Goal: Transaction & Acquisition: Purchase product/service

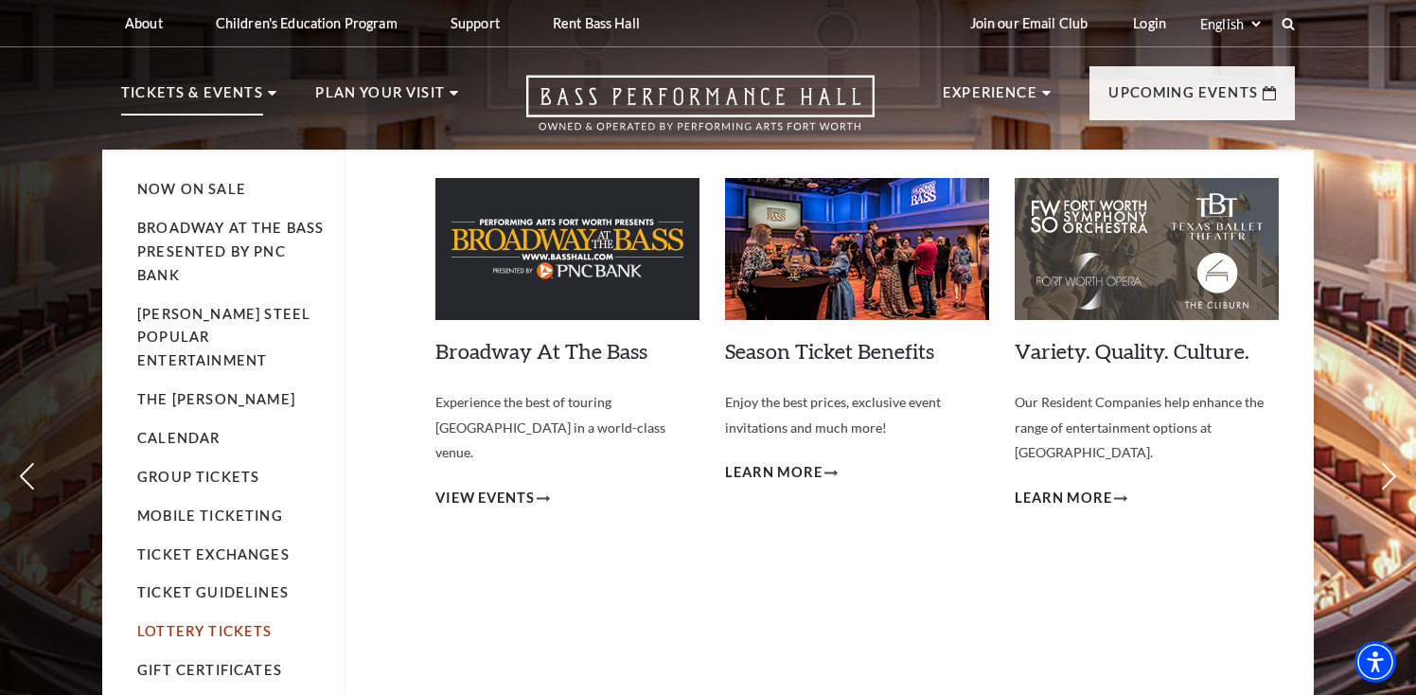
click at [181, 623] on link "Lottery Tickets" at bounding box center [204, 631] width 135 height 16
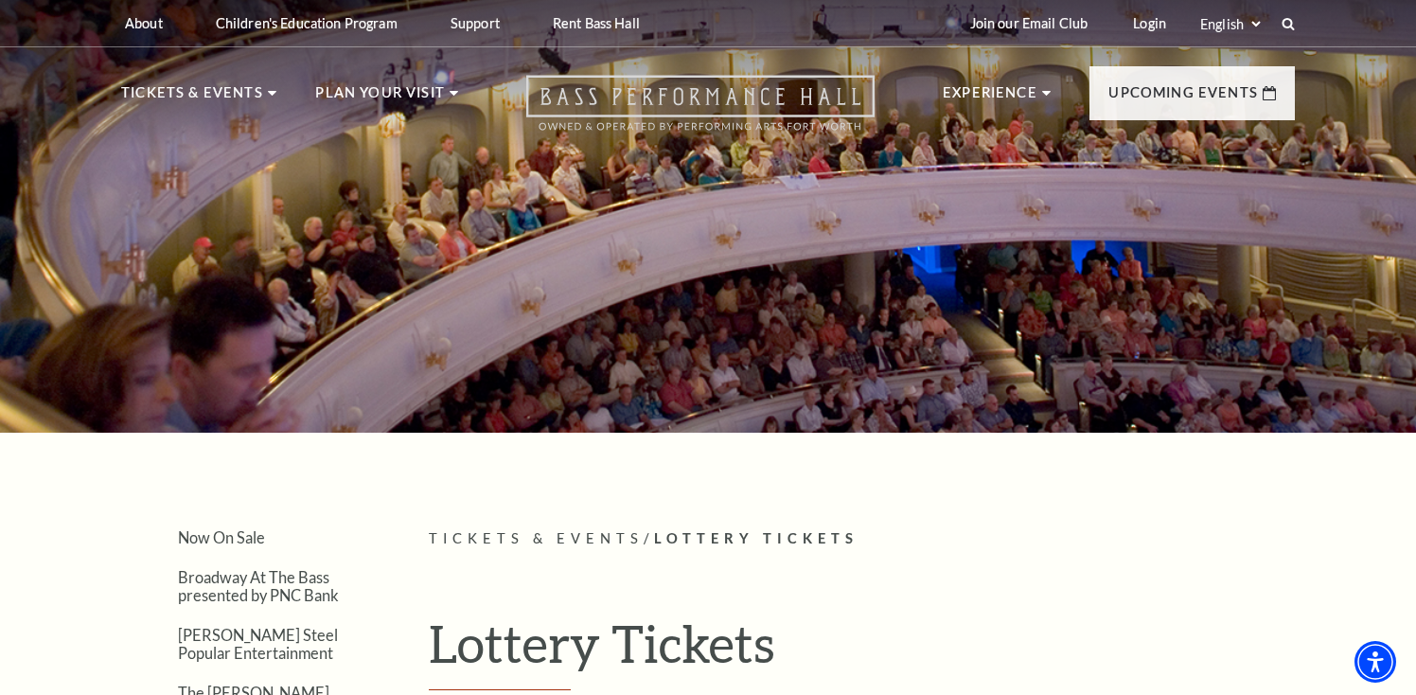
click at [636, 89] on icon "Open this option" at bounding box center [700, 103] width 348 height 56
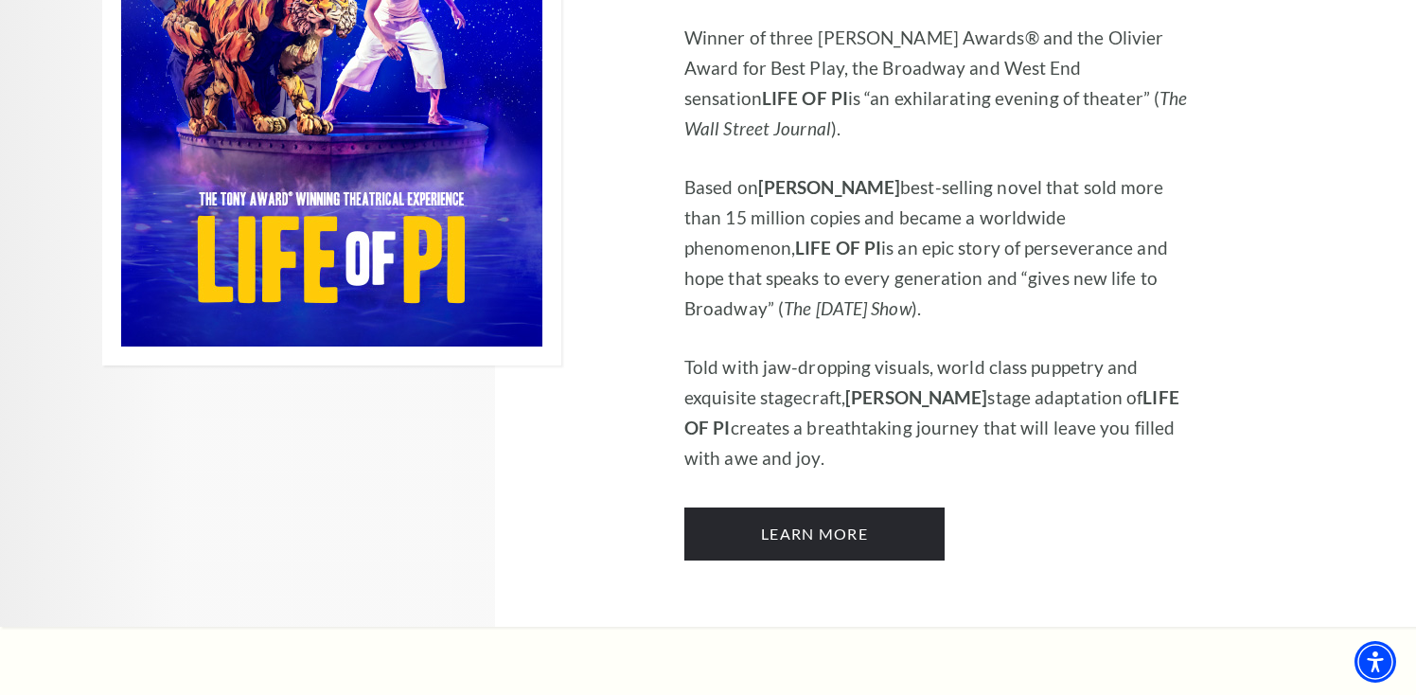
scroll to position [1375, 0]
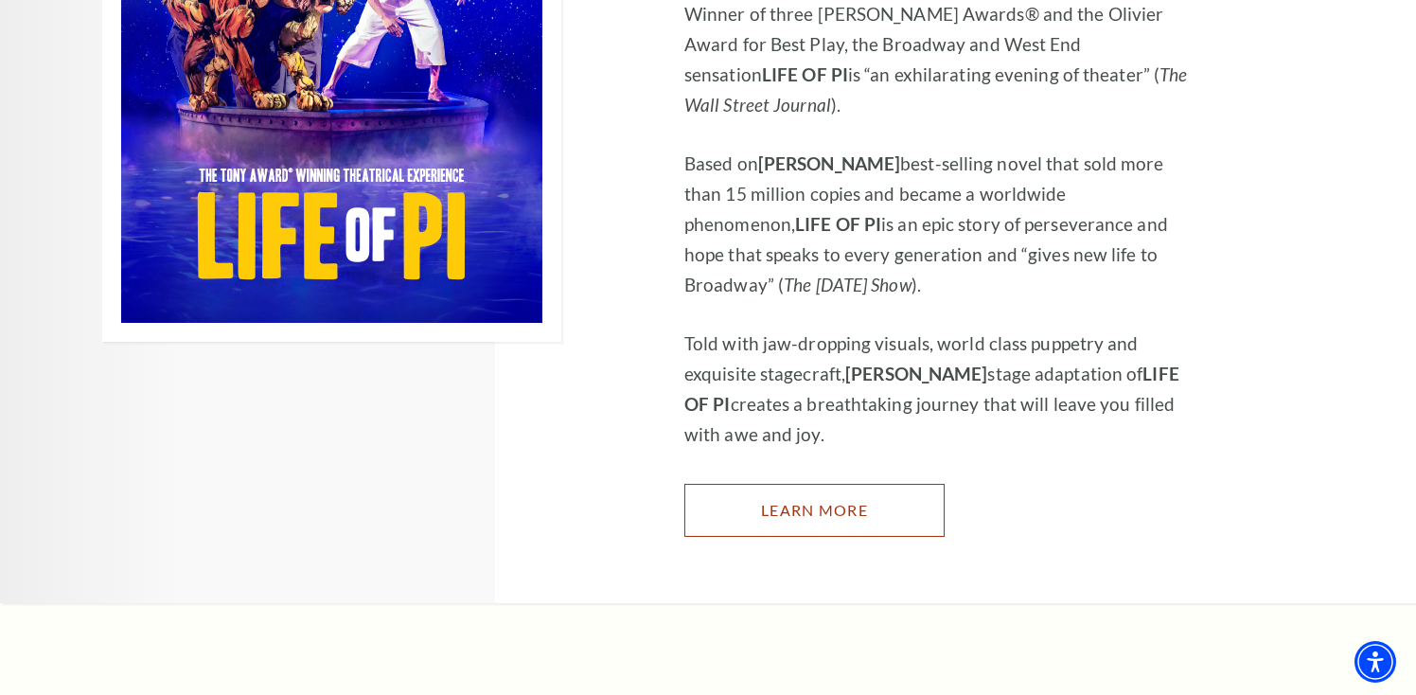
click at [732, 484] on link "Learn More" at bounding box center [814, 510] width 260 height 53
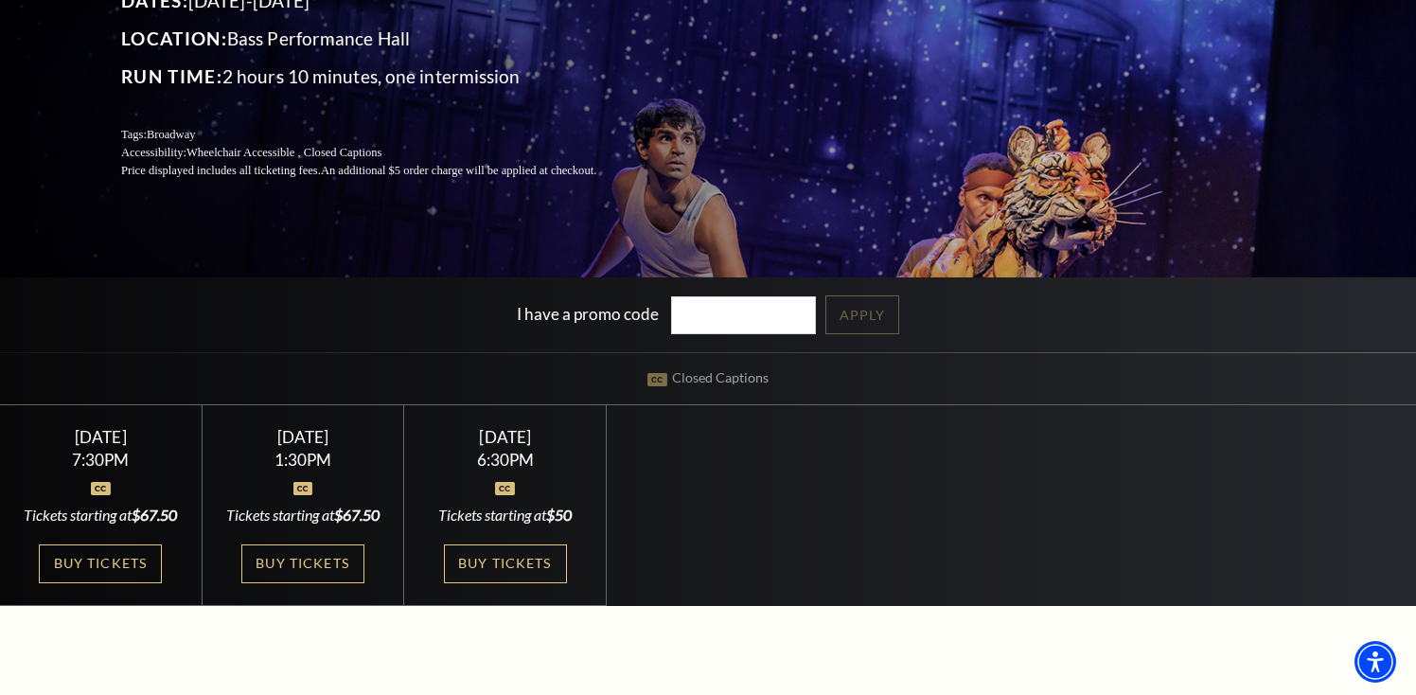
scroll to position [445, 0]
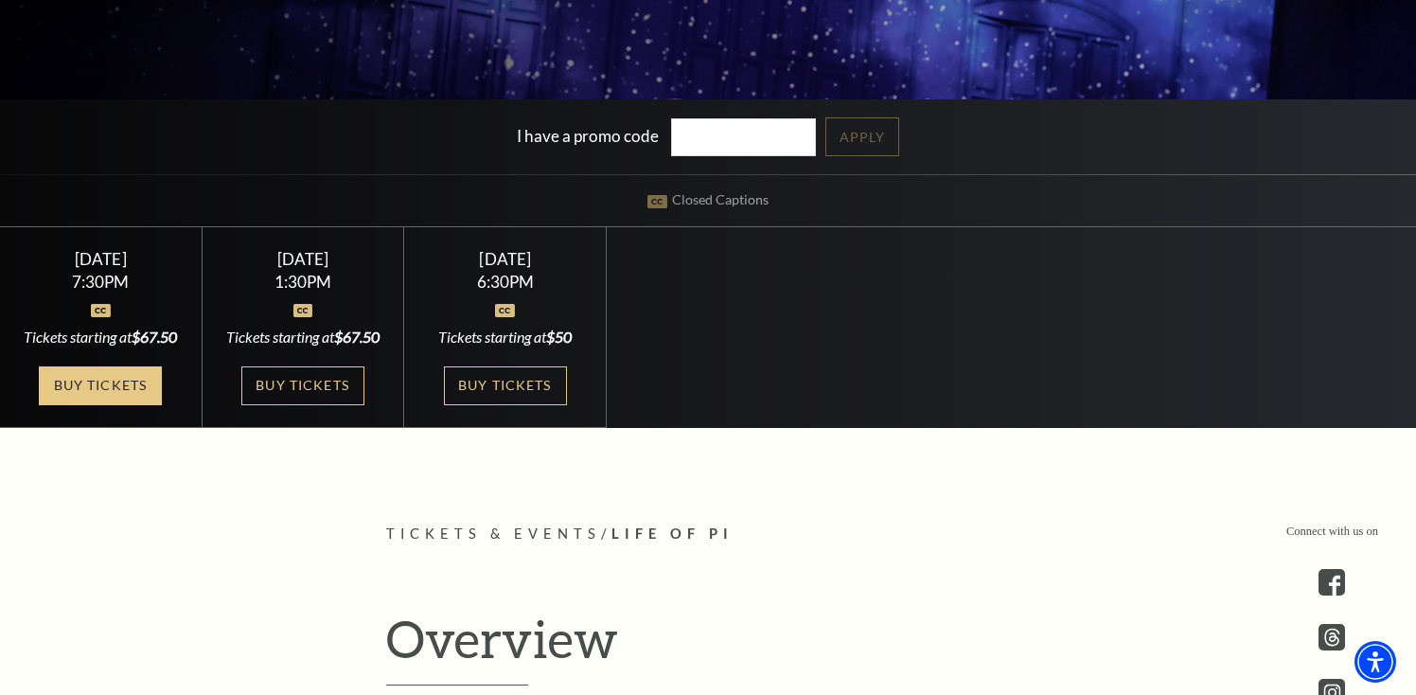
click at [116, 405] on link "Buy Tickets" at bounding box center [100, 385] width 123 height 39
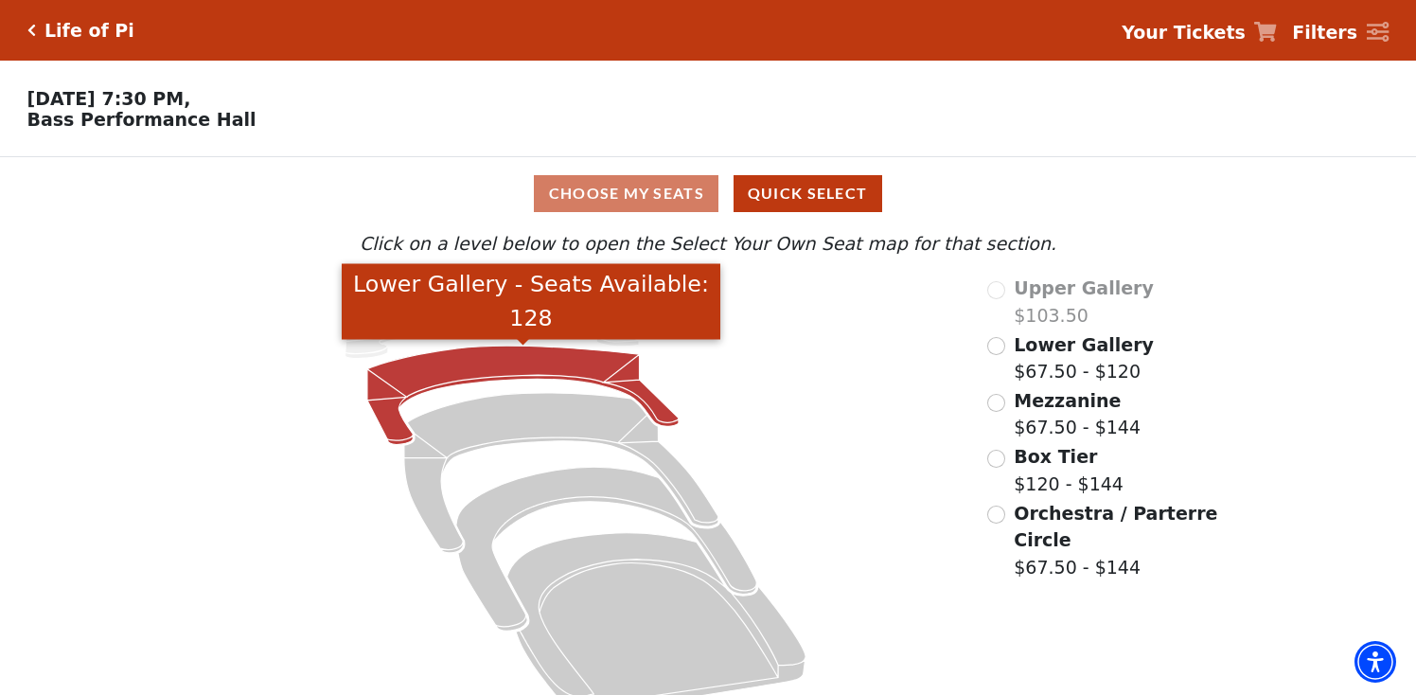
click at [626, 388] on icon "Lower Gallery - Seats Available: 128" at bounding box center [522, 395] width 311 height 98
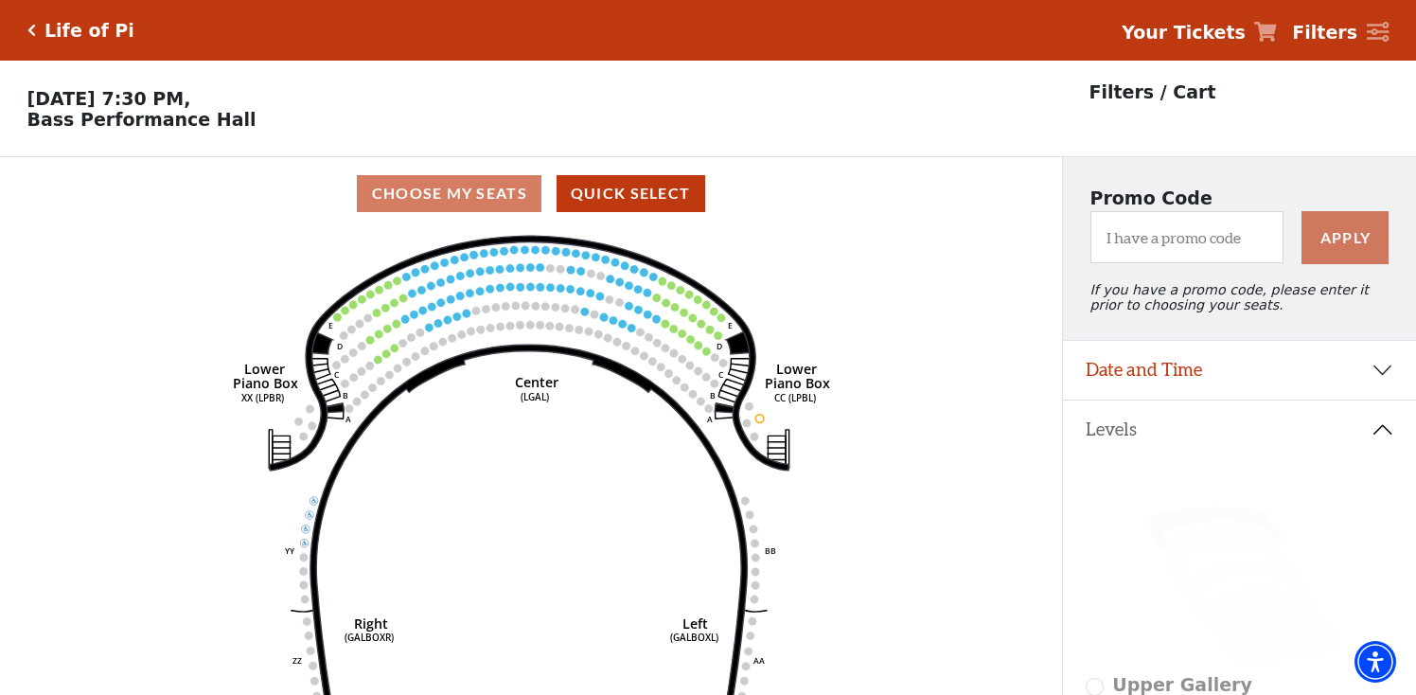
click at [31, 31] on icon "Click here to go back to filters" at bounding box center [31, 30] width 9 height 13
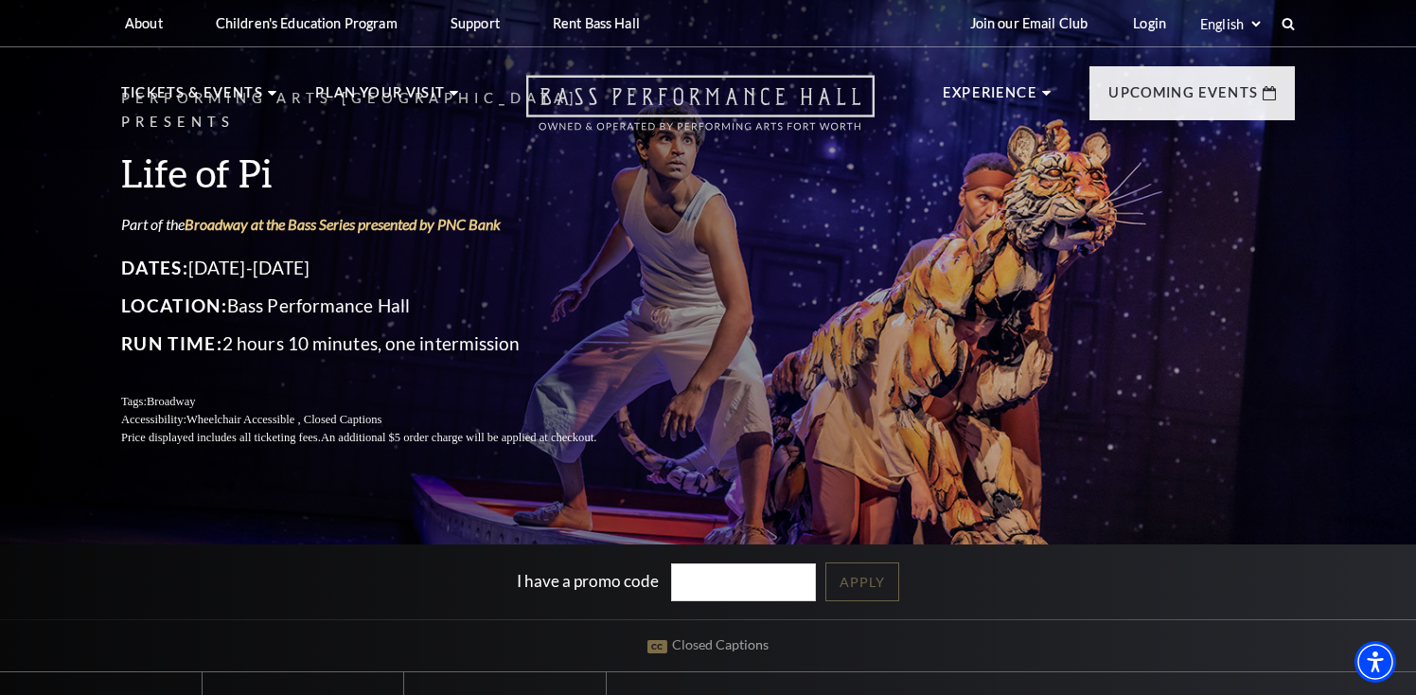
click at [762, 118] on icon at bounding box center [700, 103] width 348 height 56
